Goal: Contribute content

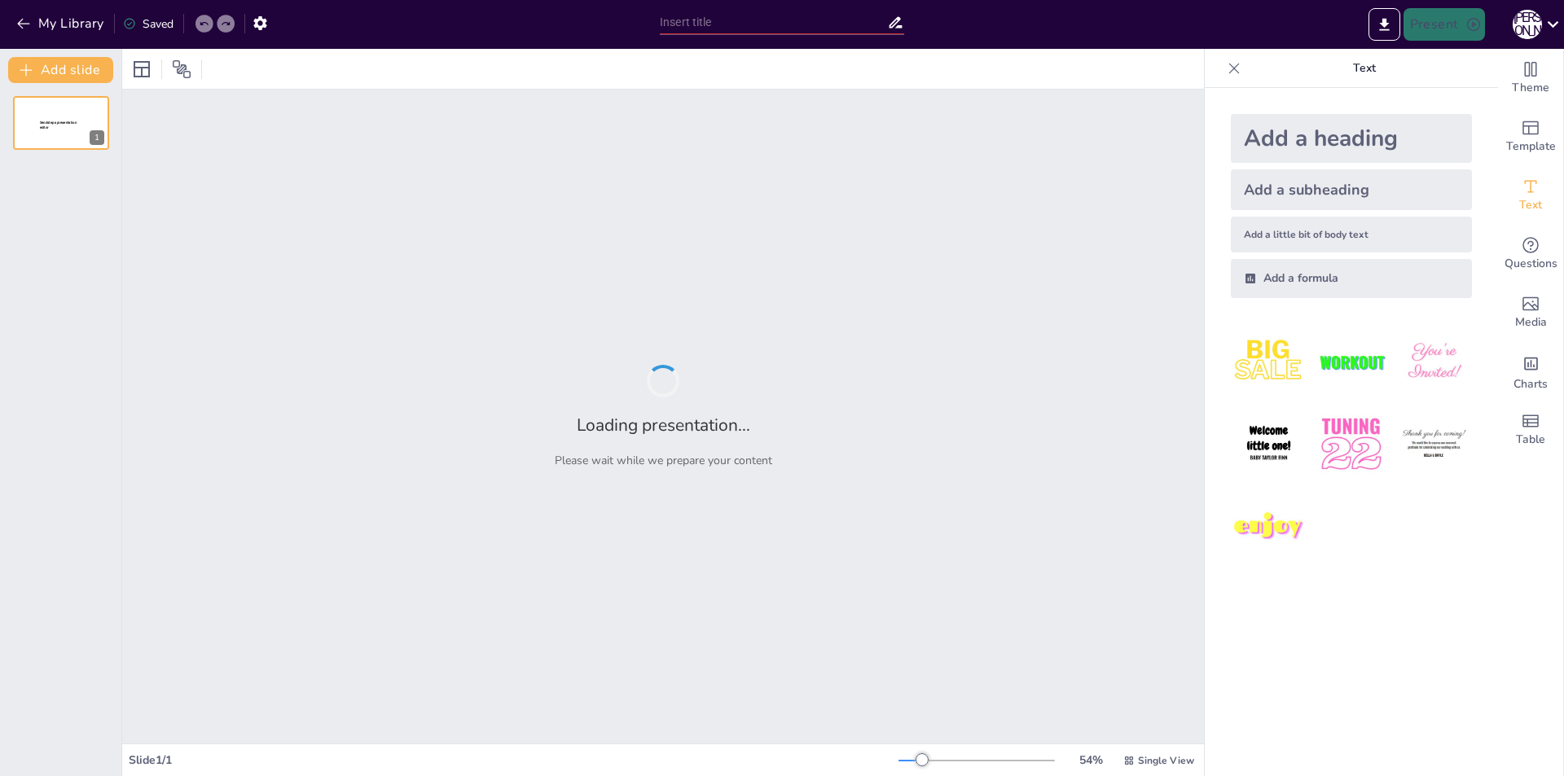
type input "Екологічні групи організмів: класифікація та адаптації до грунту"
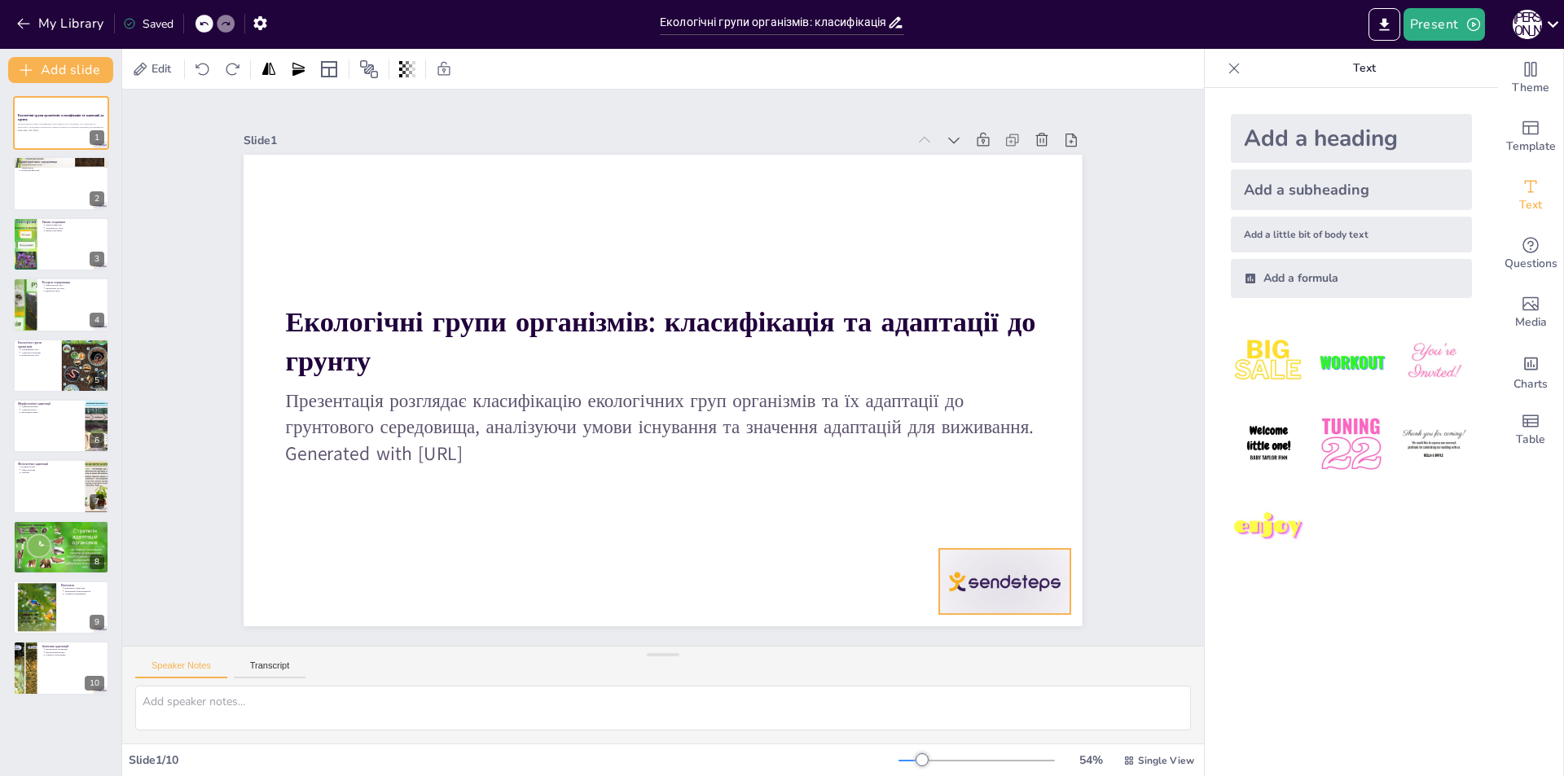
click at [429, 587] on div at bounding box center [382, 658] width 91 height 142
click at [512, 33] on icon at bounding box center [499, 20] width 28 height 28
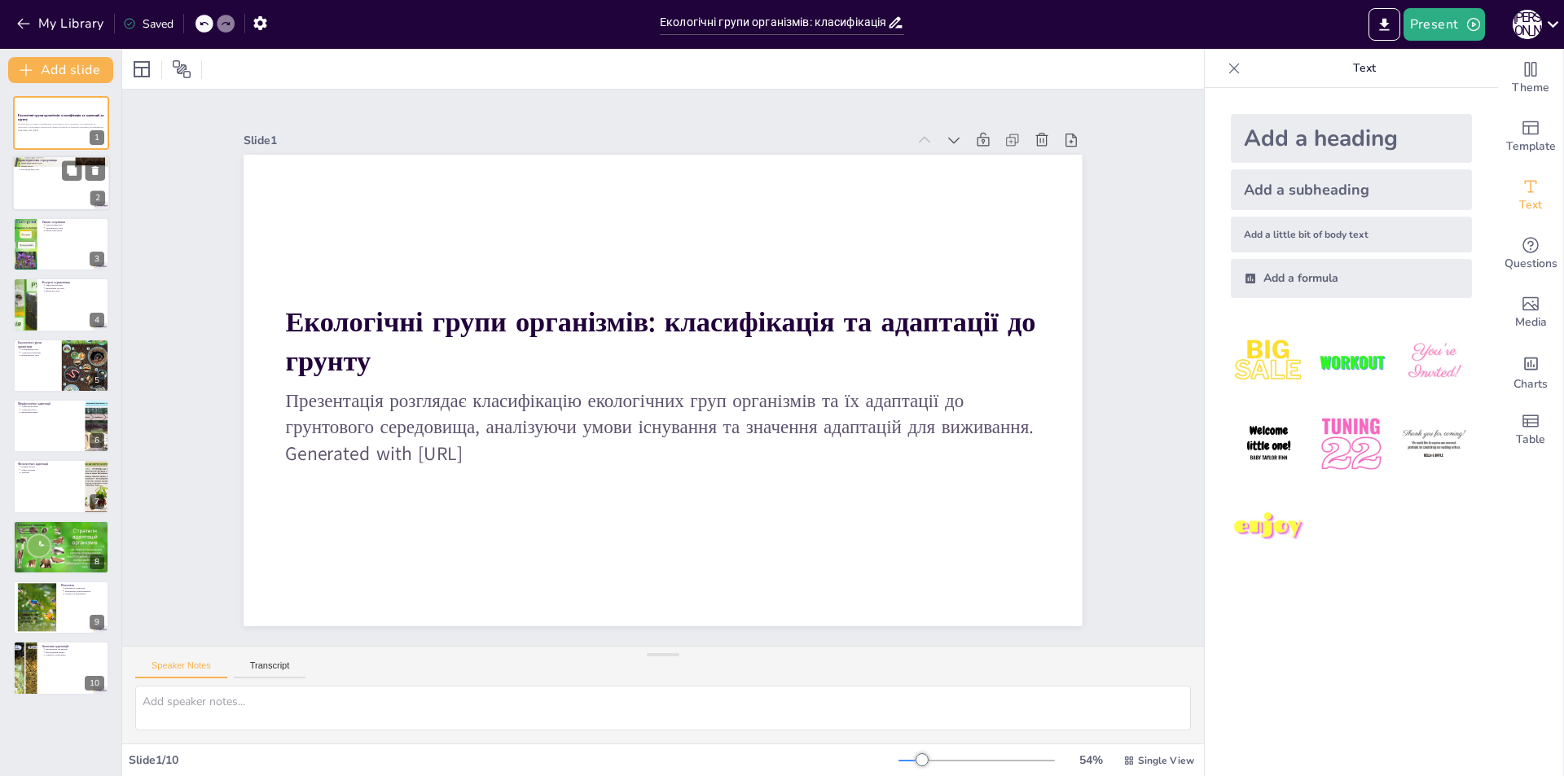
click at [29, 178] on div at bounding box center [61, 183] width 98 height 55
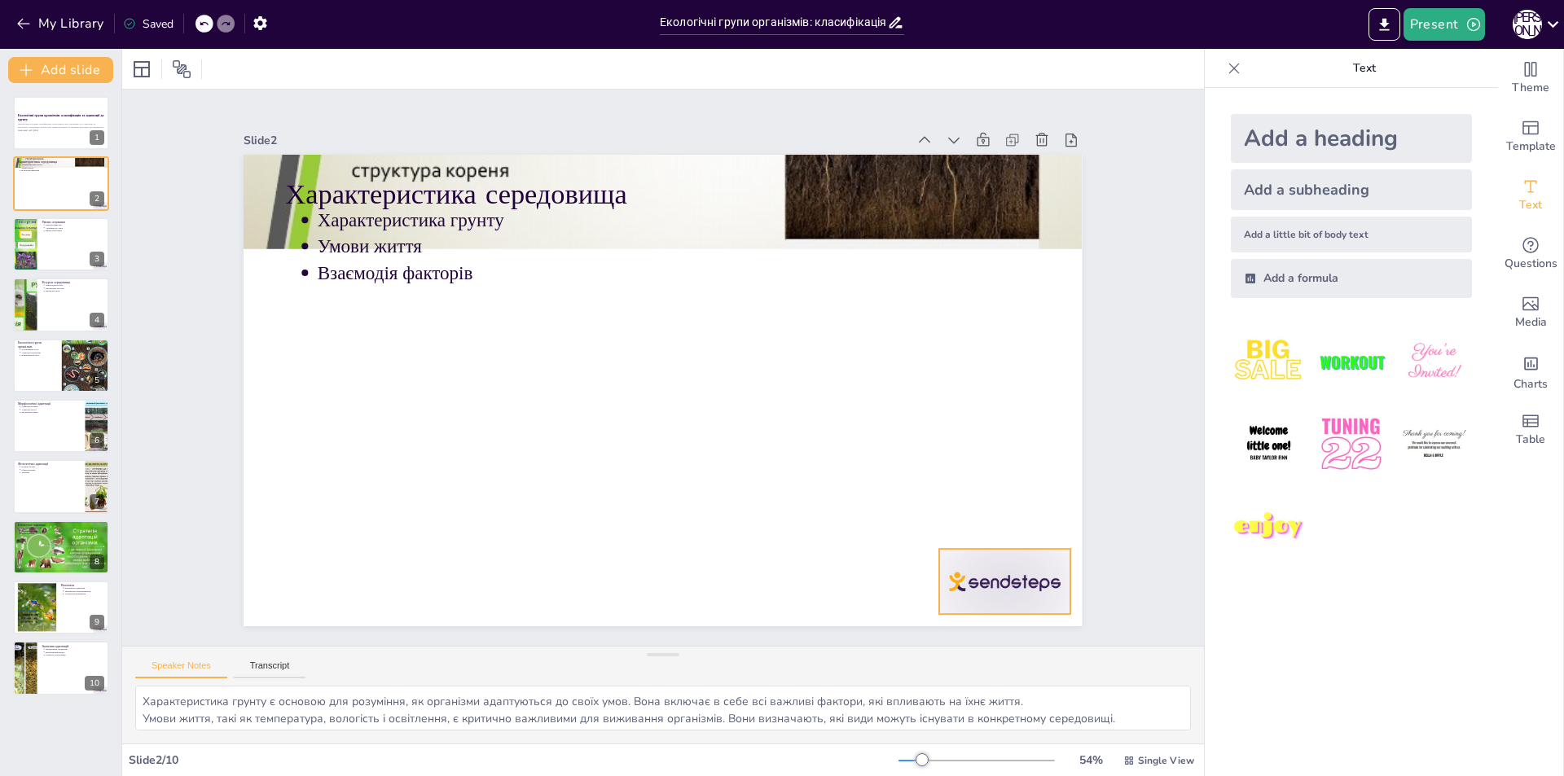
click at [886, 677] on div at bounding box center [813, 742] width 144 height 130
click at [940, 635] on icon at bounding box center [927, 648] width 26 height 26
click at [42, 235] on div at bounding box center [61, 244] width 98 height 55
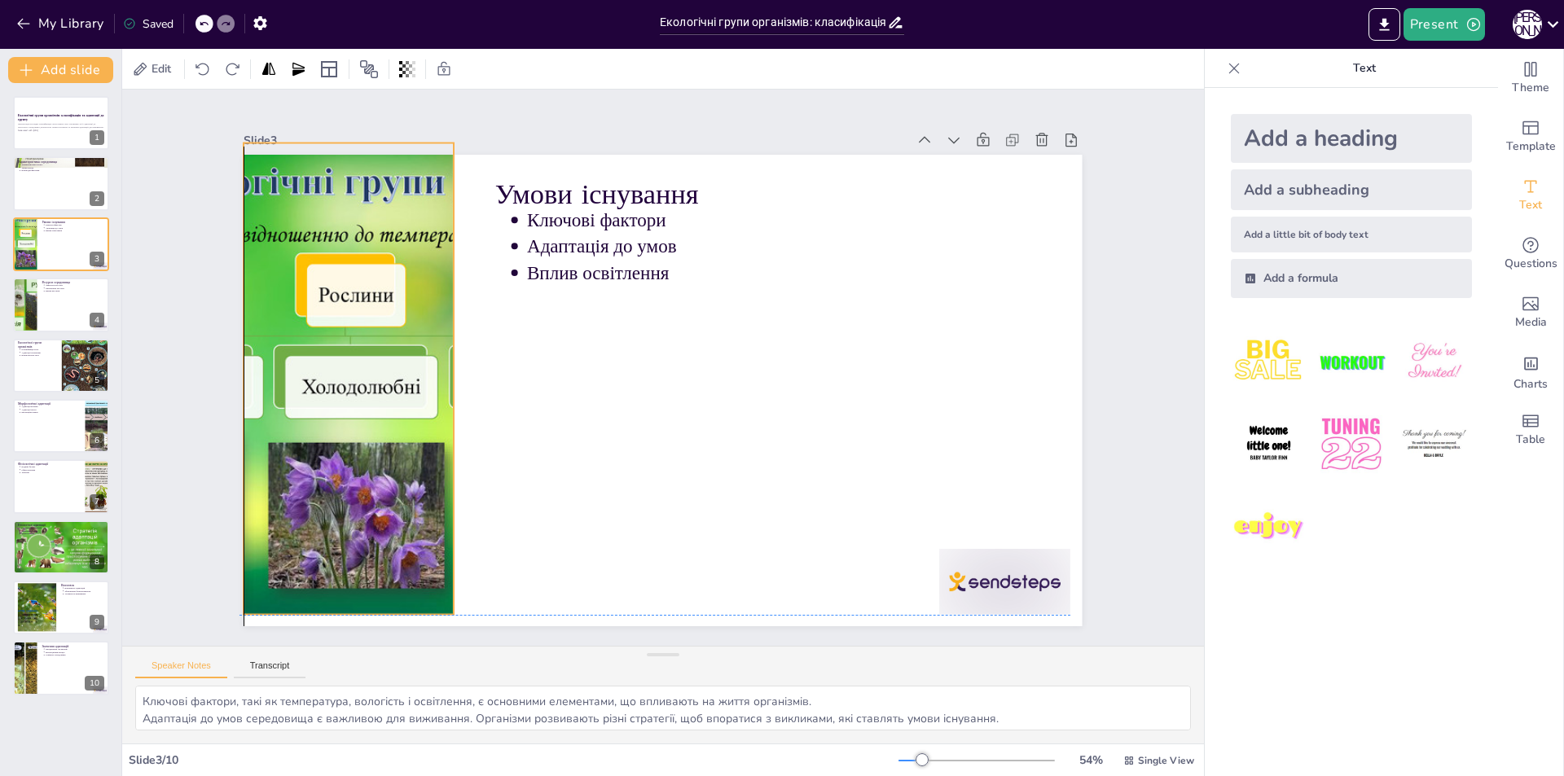
drag, startPoint x: 383, startPoint y: 380, endPoint x: 379, endPoint y: 372, distance: 9.1
click at [422, 372] on div at bounding box center [718, 58] width 592 height 714
click at [48, 321] on div at bounding box center [61, 304] width 98 height 55
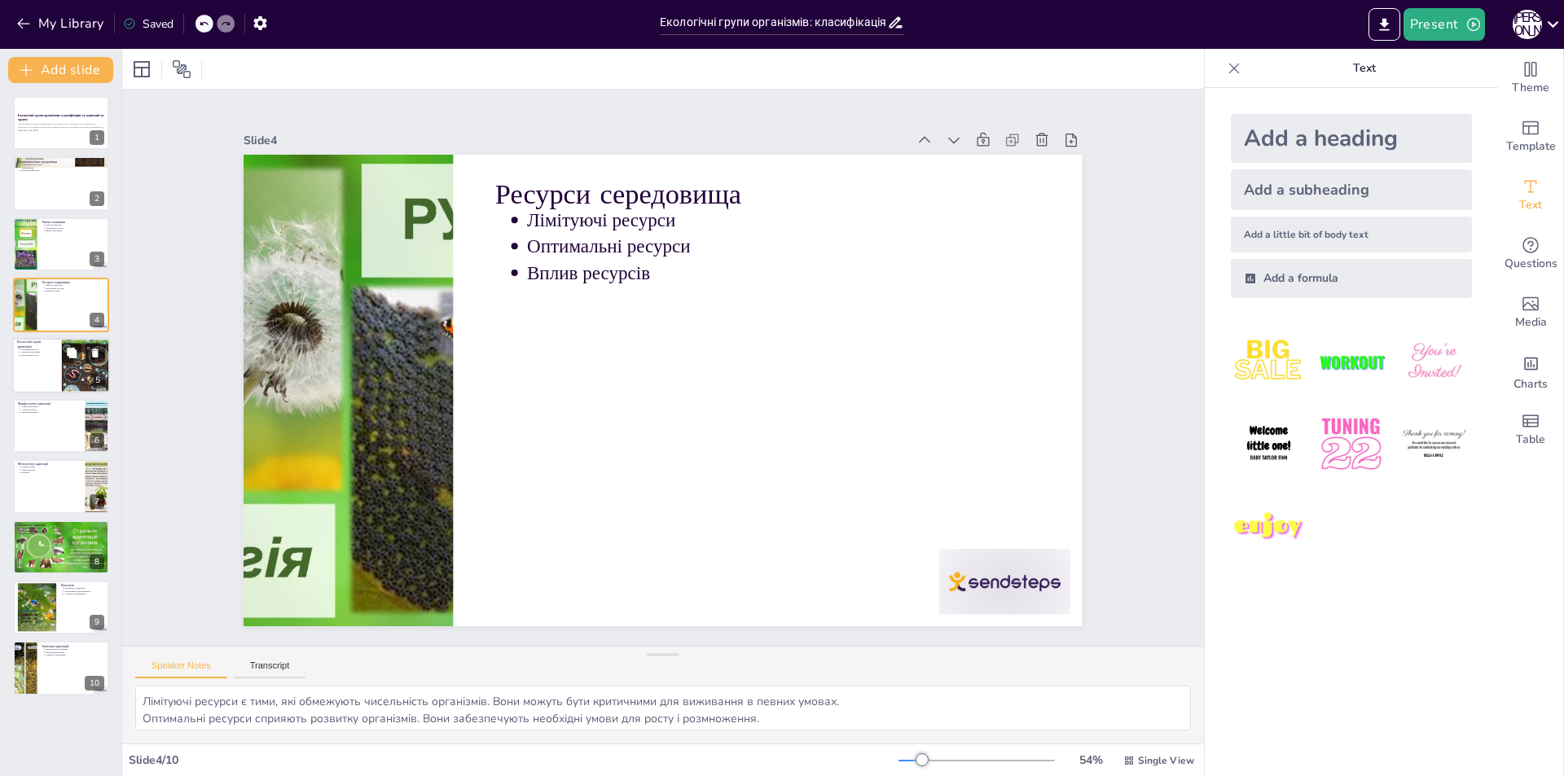
click at [53, 367] on div at bounding box center [61, 365] width 98 height 55
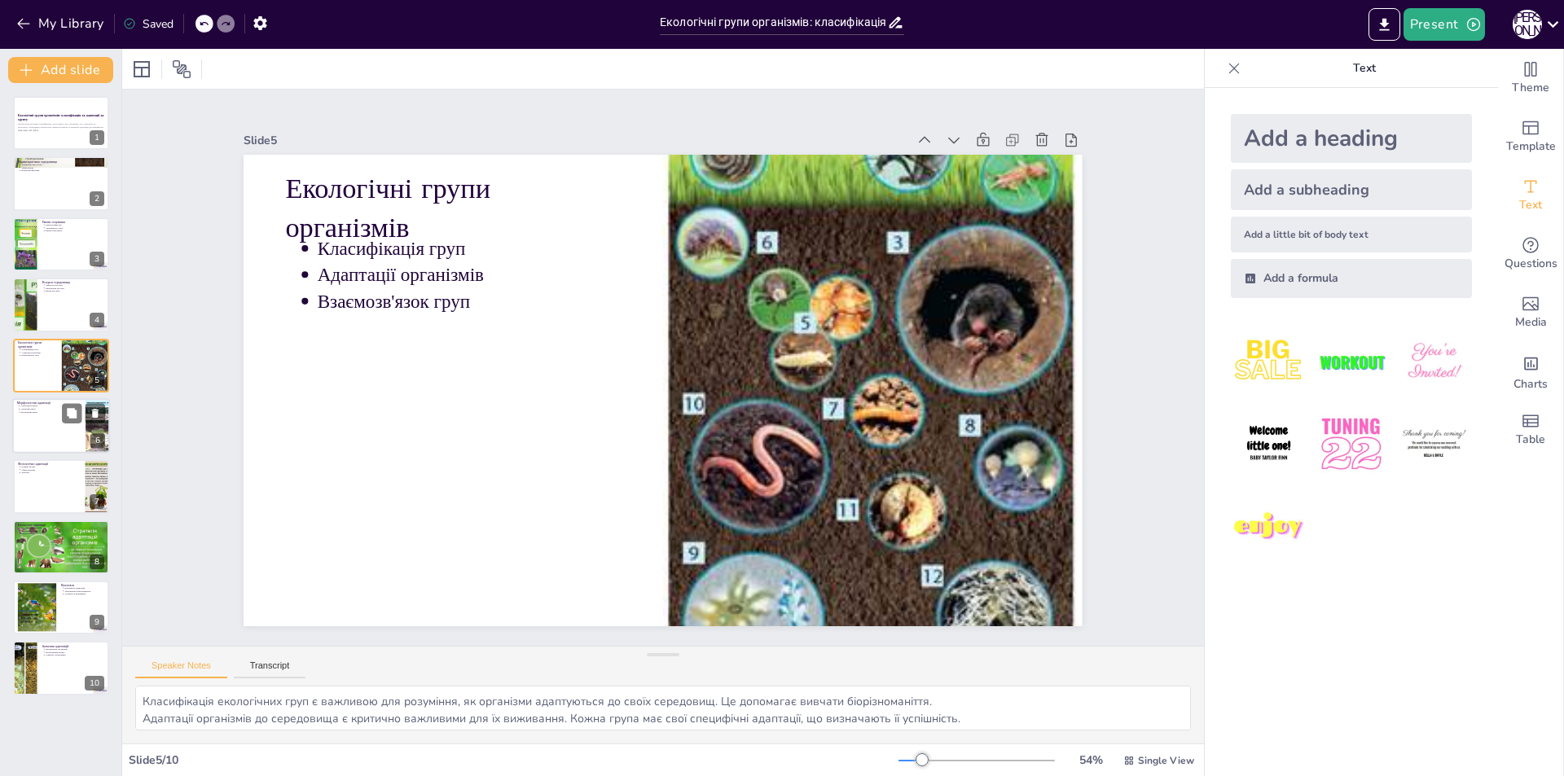
click at [55, 432] on div at bounding box center [61, 425] width 98 height 55
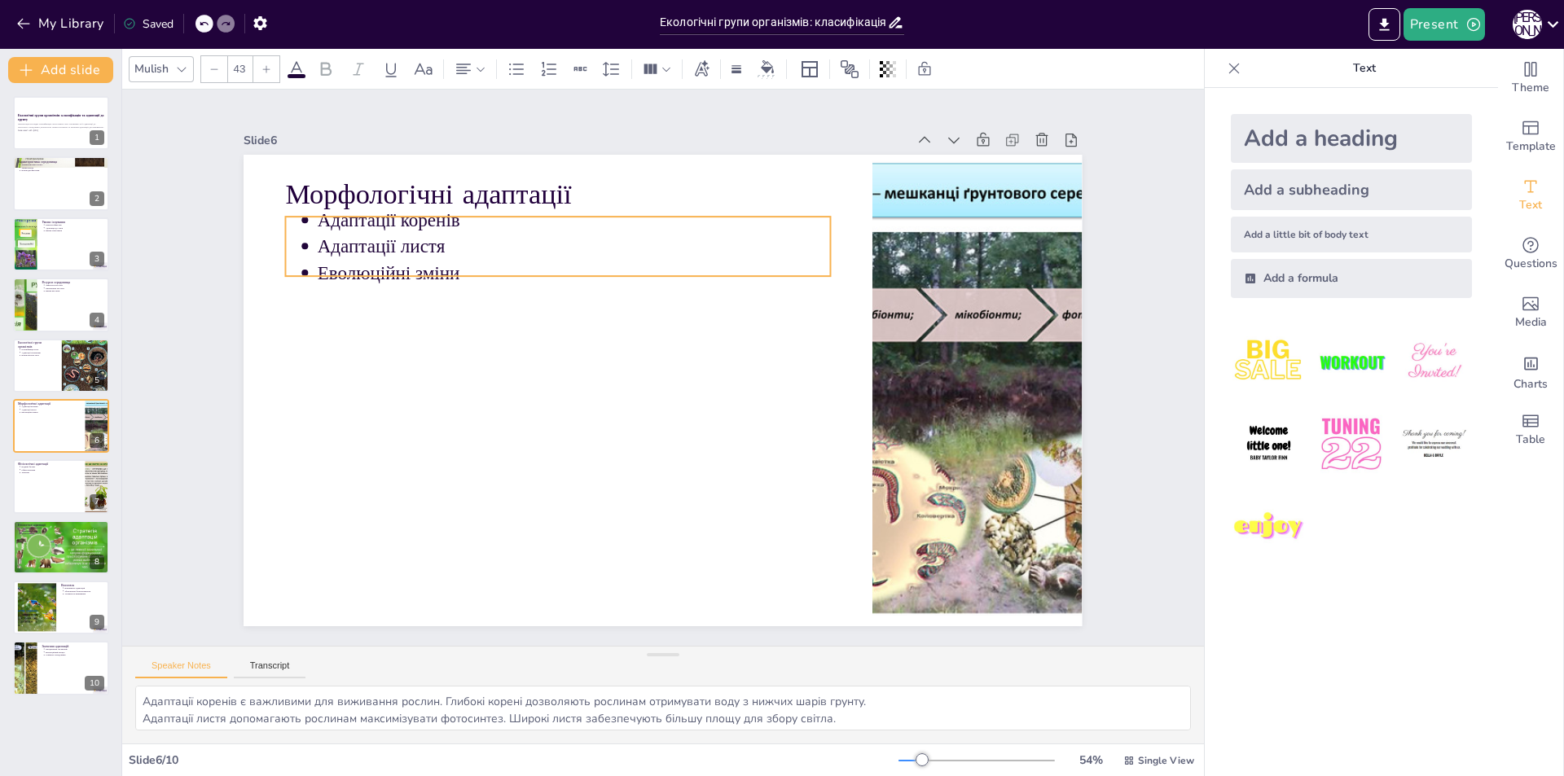
click at [497, 253] on p "Адаптації листя" at bounding box center [563, 480] width 133 height 508
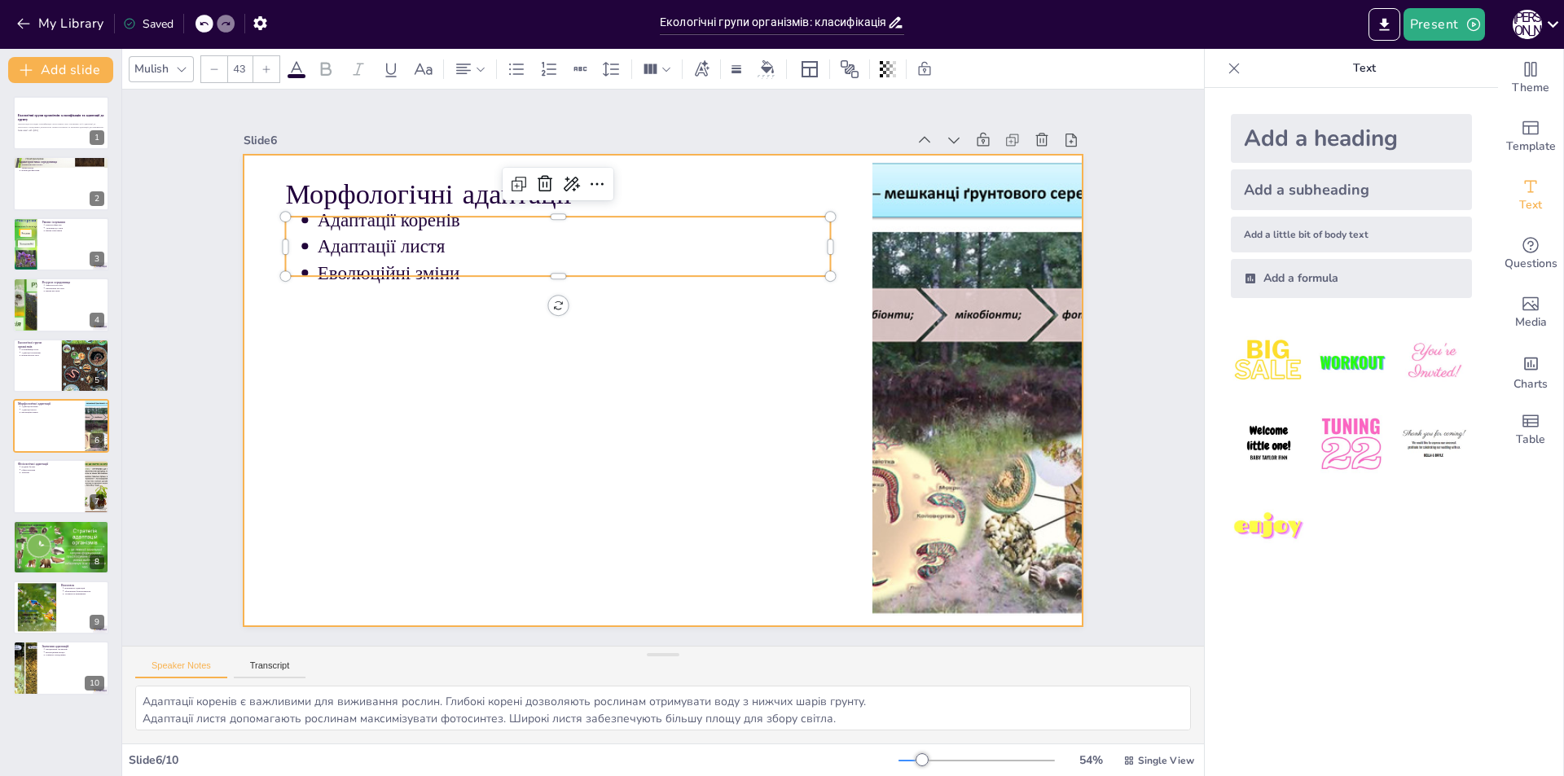
click at [381, 365] on div at bounding box center [655, 346] width 943 height 708
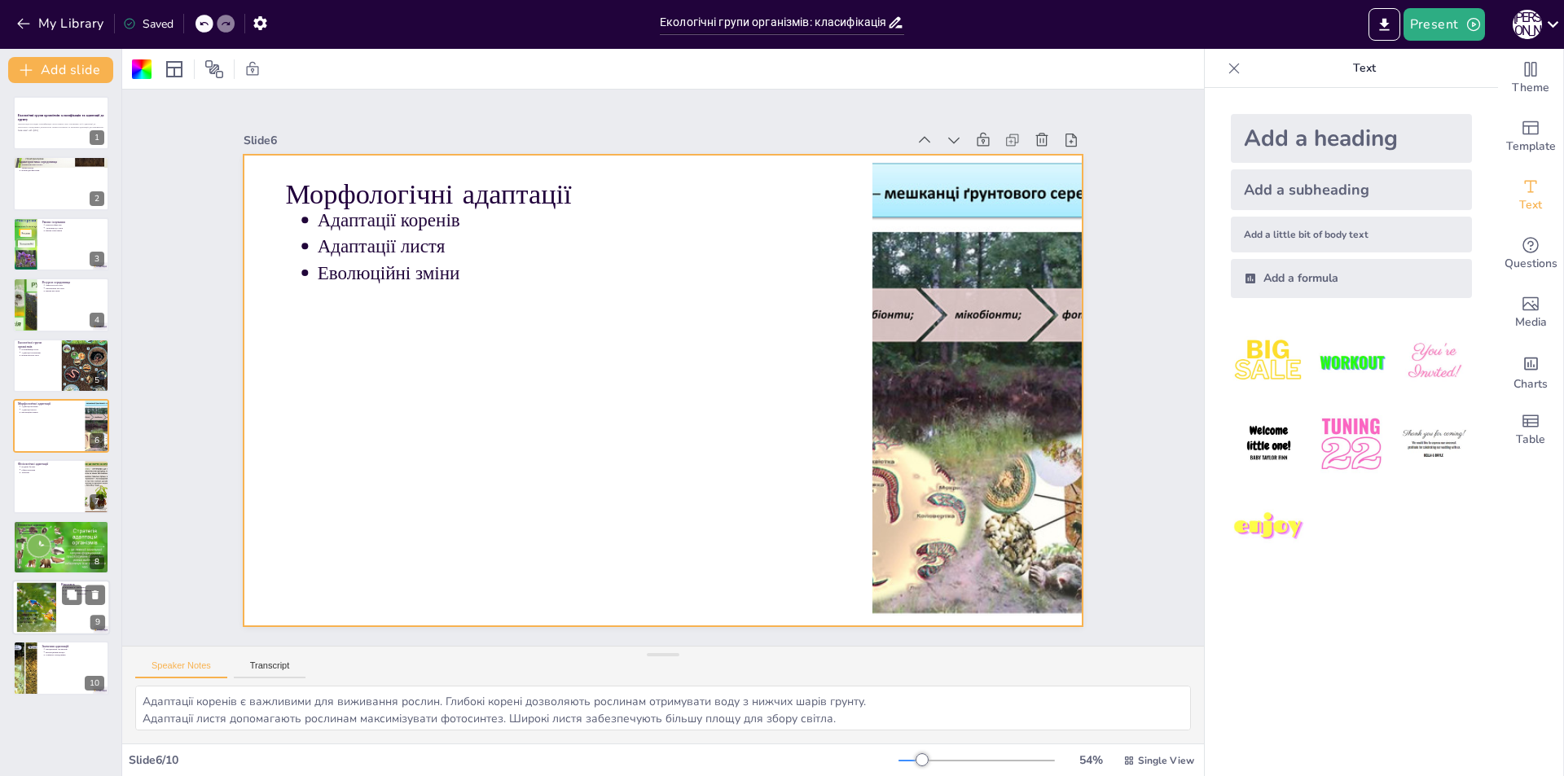
click at [48, 590] on div at bounding box center [37, 608] width 88 height 50
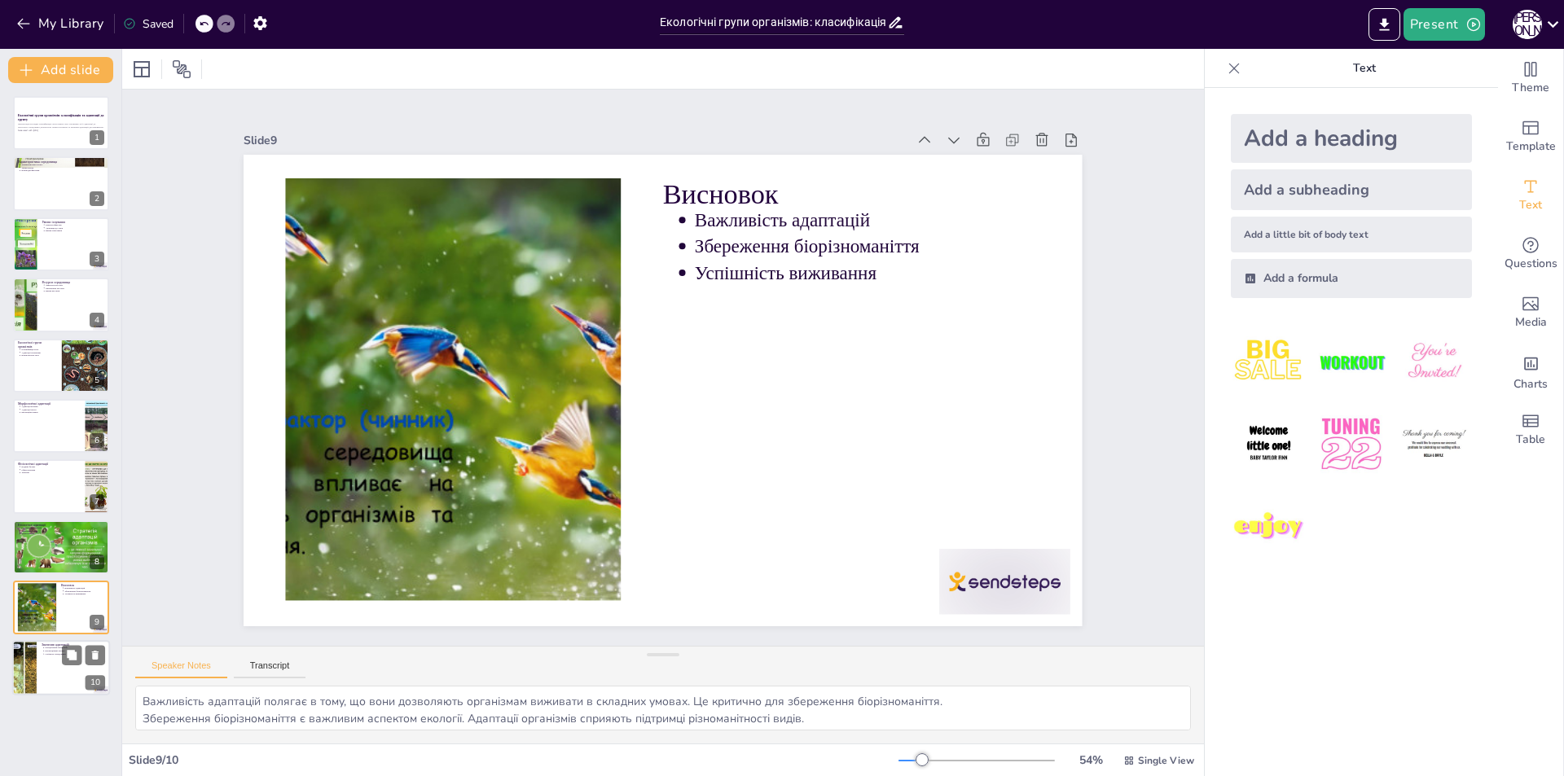
click at [40, 671] on div at bounding box center [61, 668] width 98 height 55
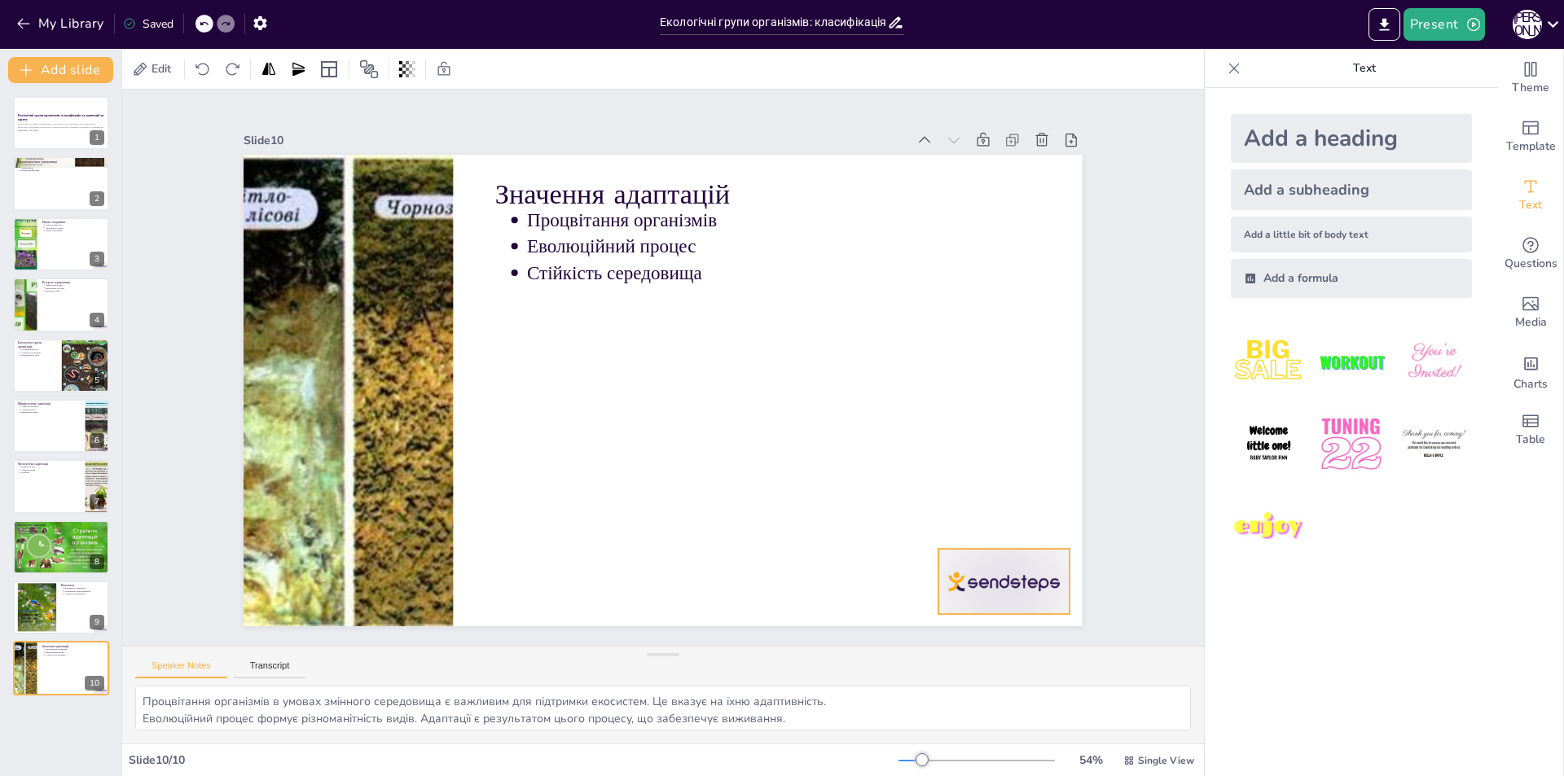
click at [885, 677] on div at bounding box center [813, 742] width 144 height 130
click at [906, 662] on icon at bounding box center [896, 672] width 20 height 21
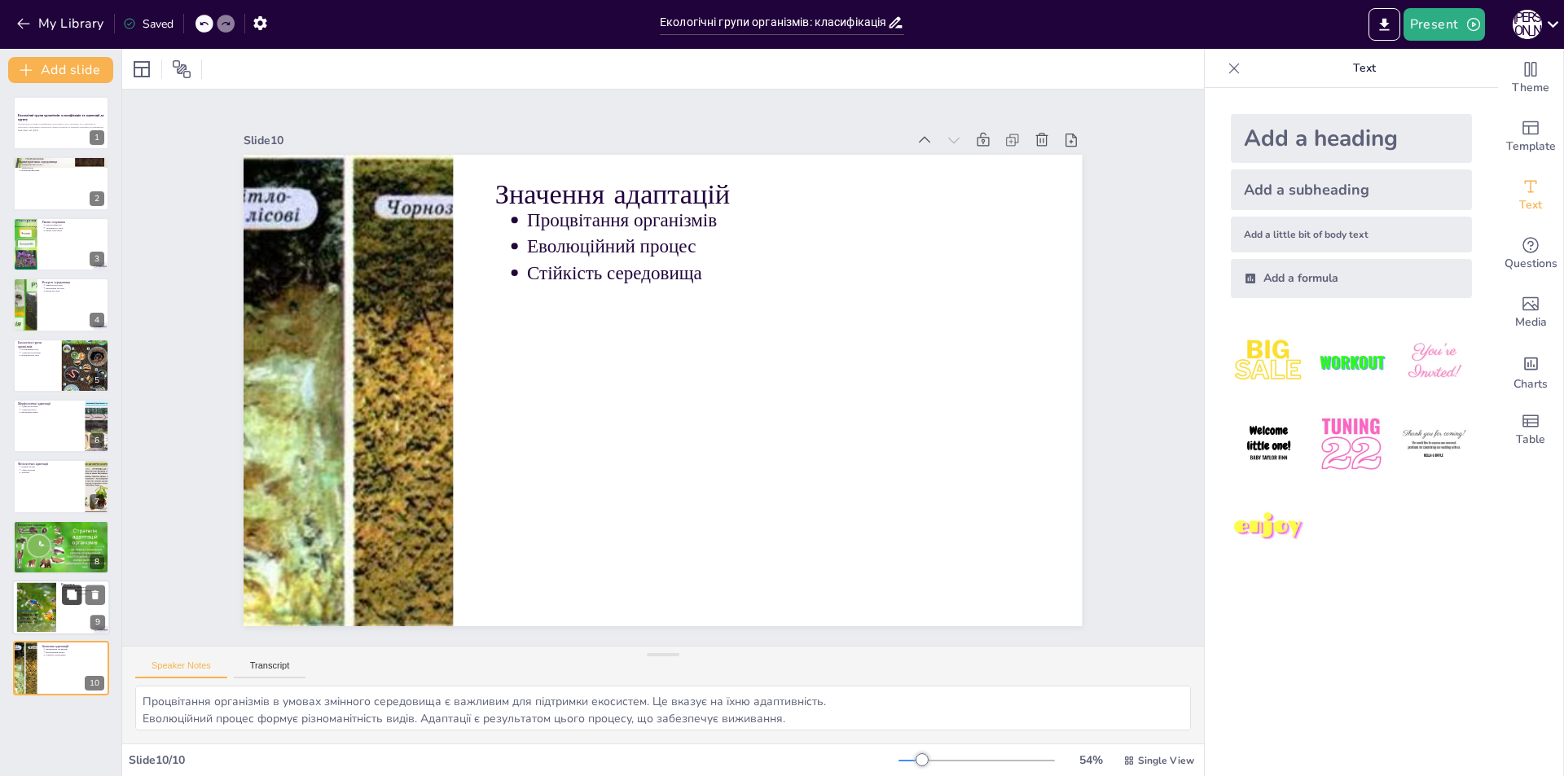
click at [69, 590] on icon at bounding box center [71, 595] width 11 height 11
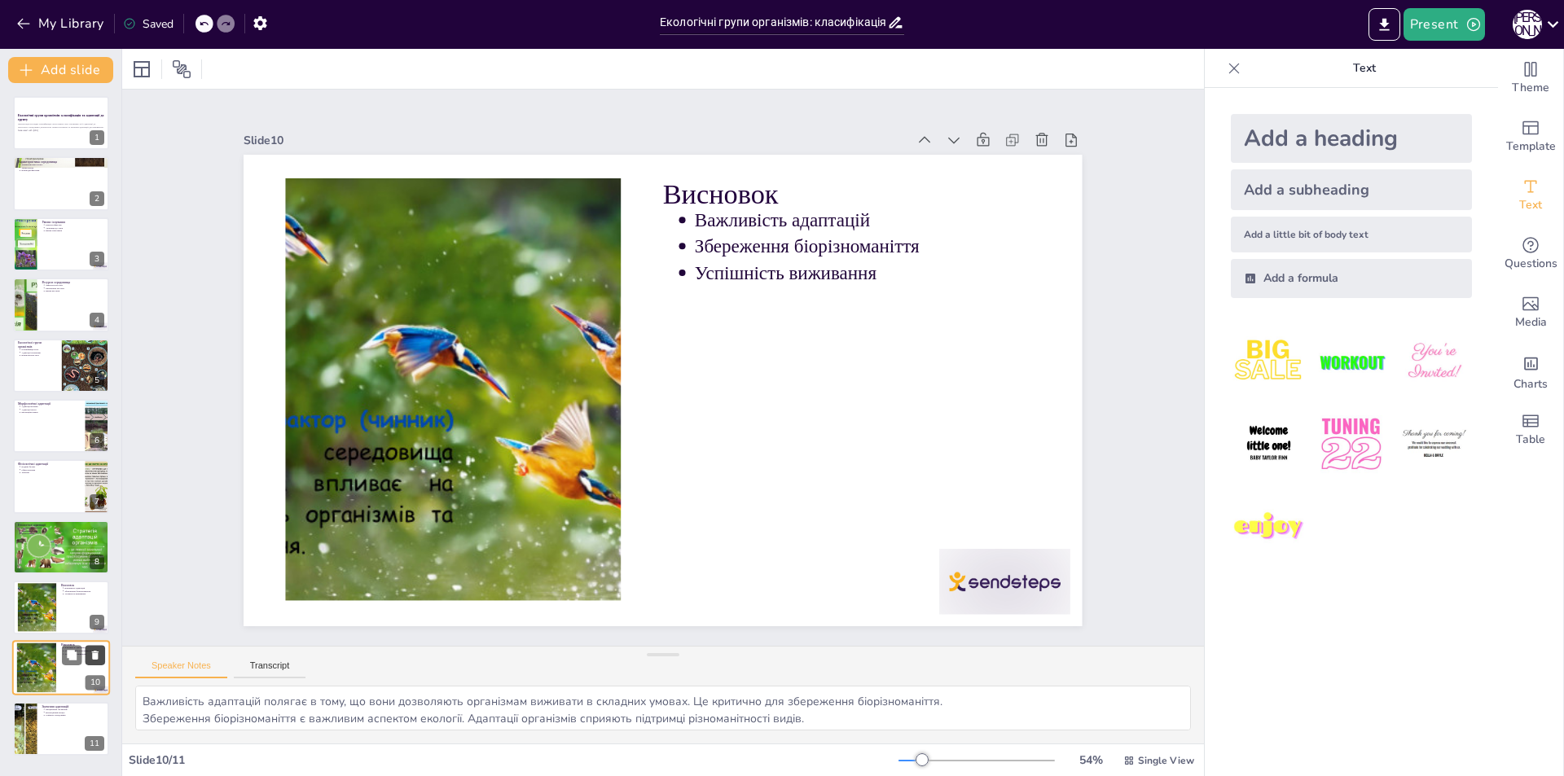
click at [96, 653] on icon at bounding box center [95, 656] width 7 height 9
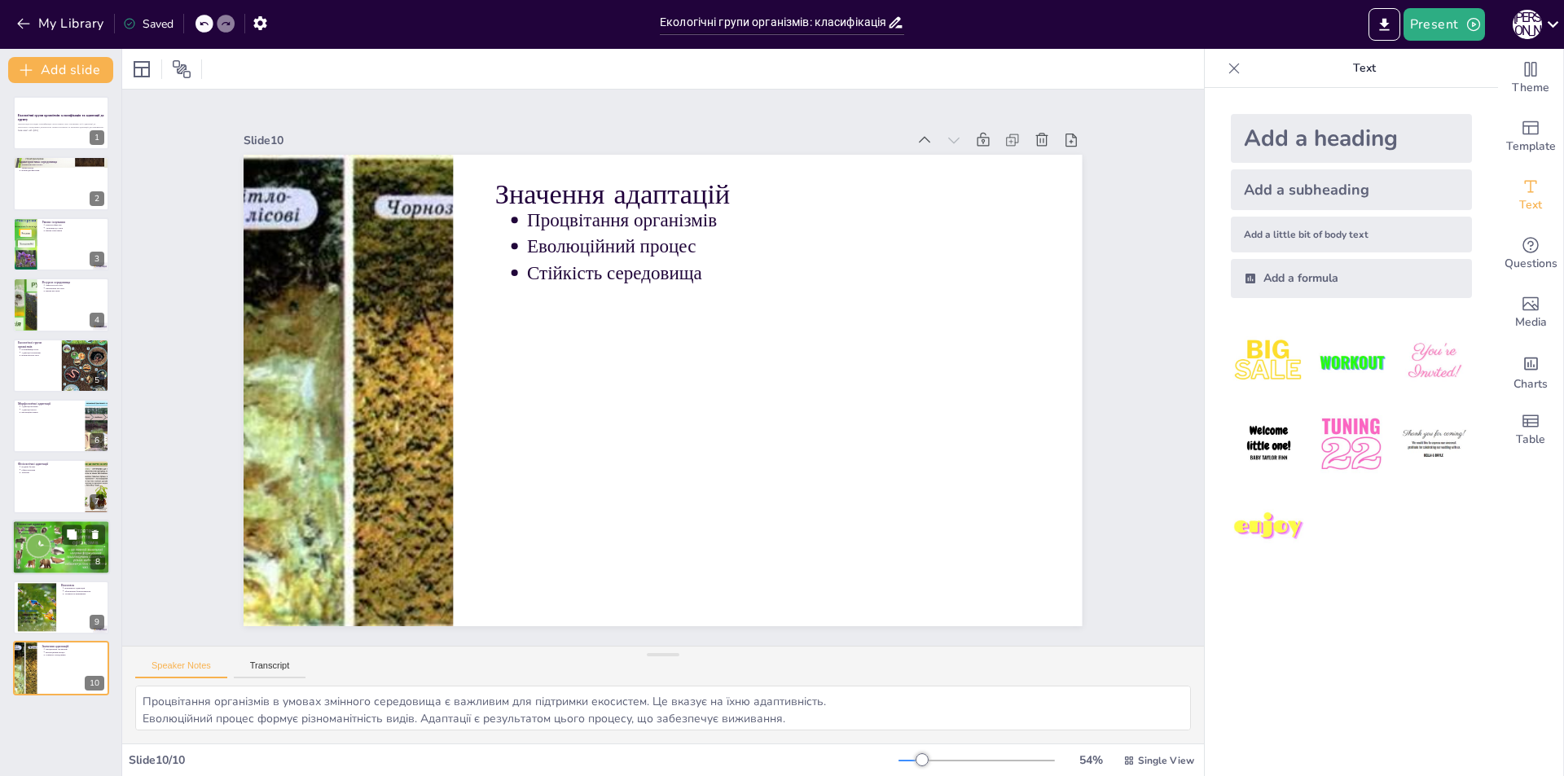
click at [36, 549] on div at bounding box center [61, 547] width 98 height 55
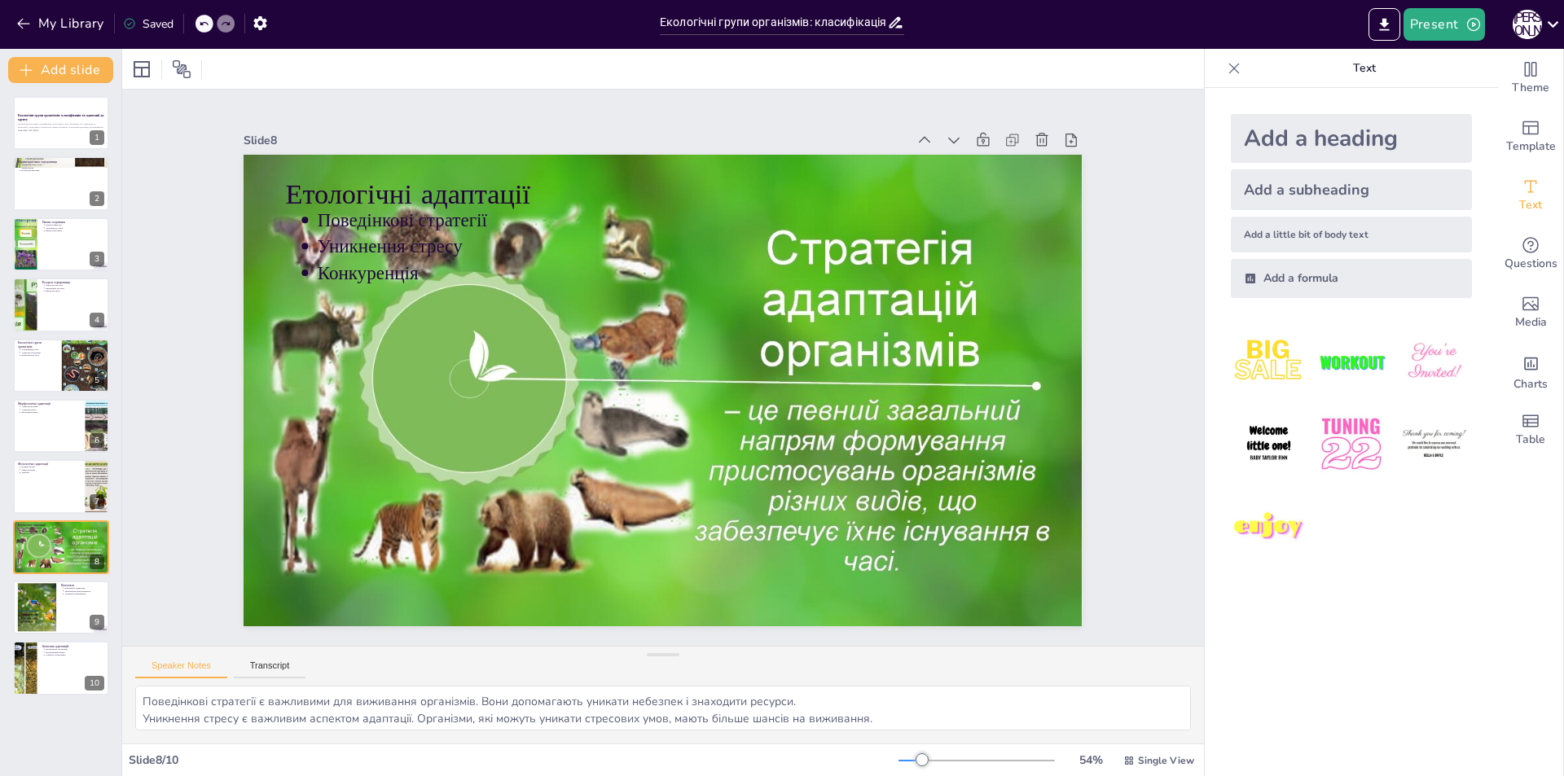
click at [46, 456] on div "Екологічні групи організмів: класифікація та адаптації до грунту Презентація ро…" at bounding box center [60, 396] width 121 height 600
click at [44, 441] on div at bounding box center [61, 425] width 98 height 55
type textarea "Адаптації коренів є важливими для виживання рослин. Глибокі корені дозволяють р…"
